Goal: Task Accomplishment & Management: Complete application form

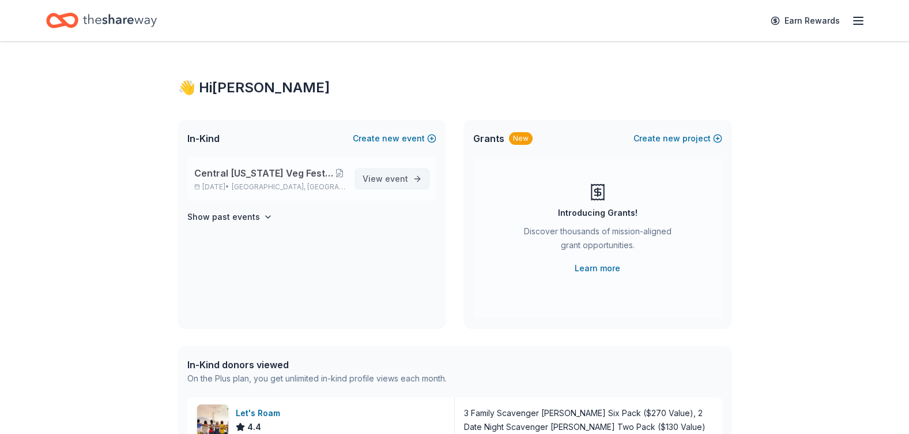
click at [390, 176] on span "event" at bounding box center [396, 179] width 23 height 10
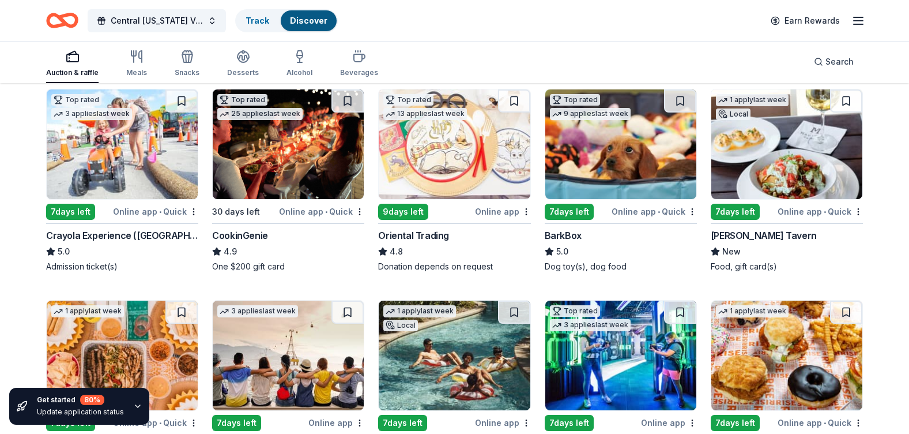
scroll to position [216, 0]
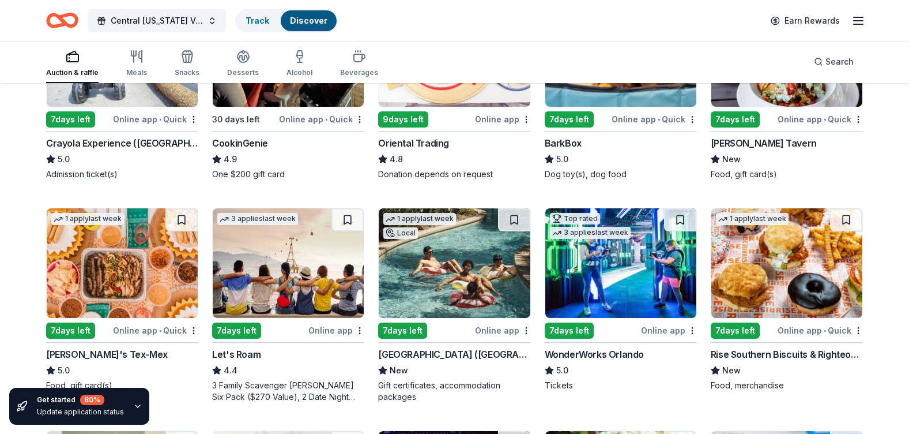
click at [244, 353] on div "Let's Roam" at bounding box center [236, 354] width 48 height 14
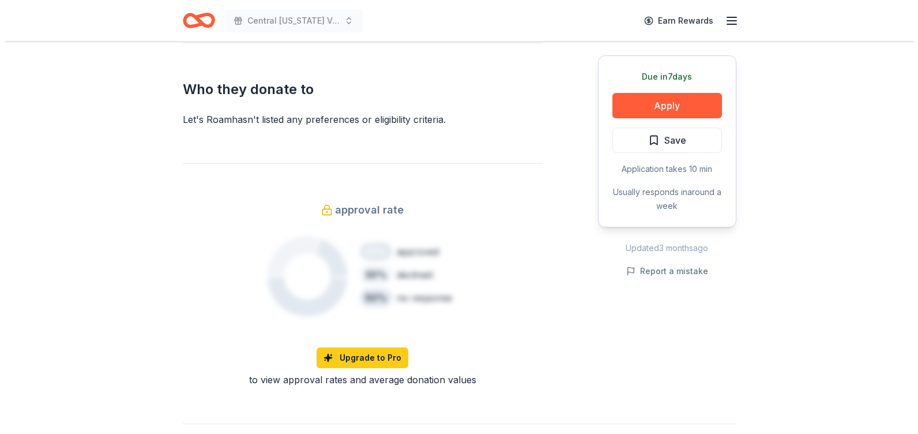
scroll to position [706, 0]
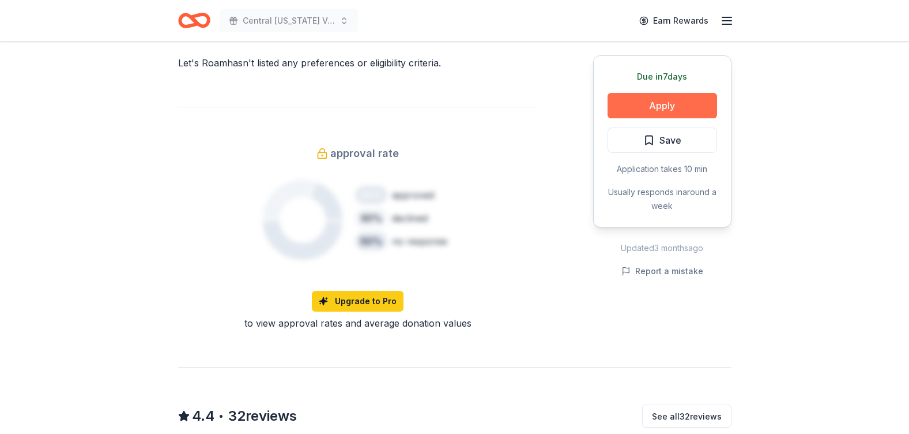
click at [672, 101] on button "Apply" at bounding box center [663, 105] width 110 height 25
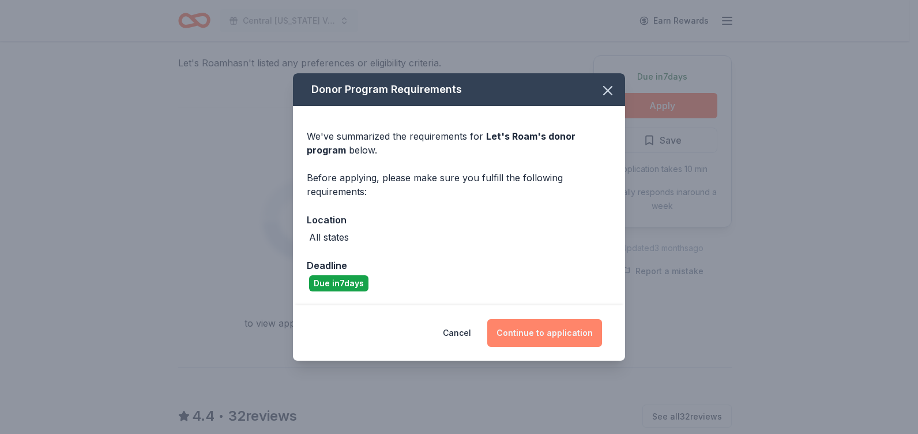
click at [556, 333] on button "Continue to application" at bounding box center [544, 333] width 115 height 28
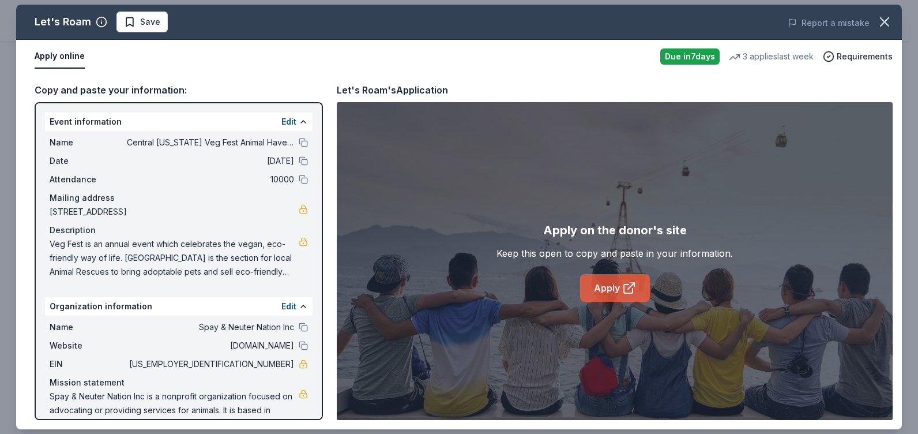
click at [601, 285] on link "Apply" at bounding box center [615, 288] width 70 height 28
